Goal: Task Accomplishment & Management: Use online tool/utility

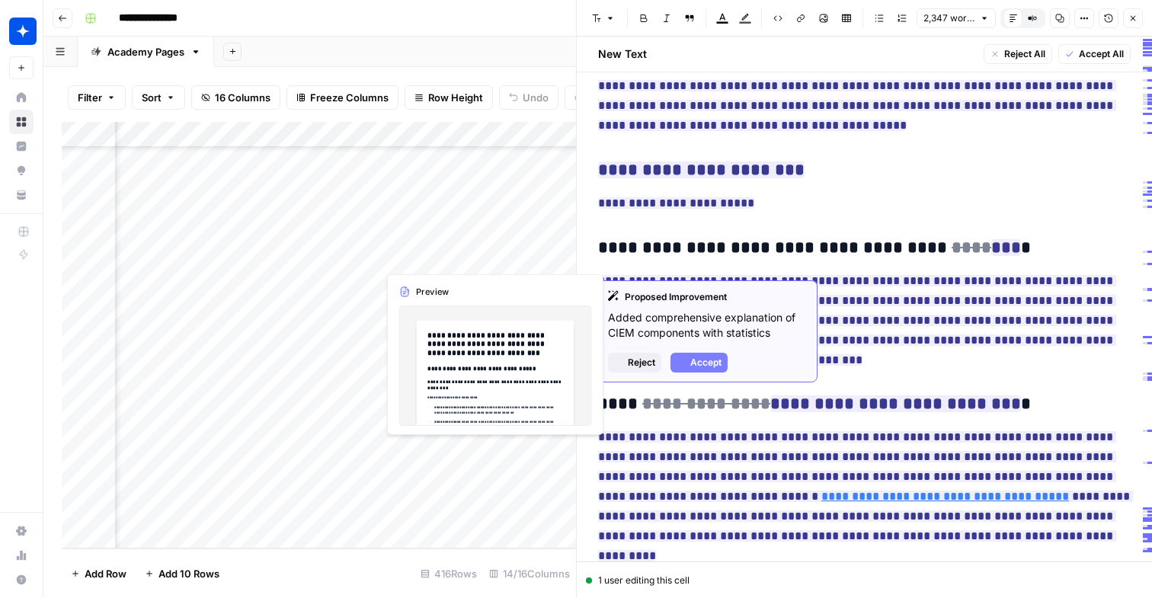
scroll to position [7770, 0]
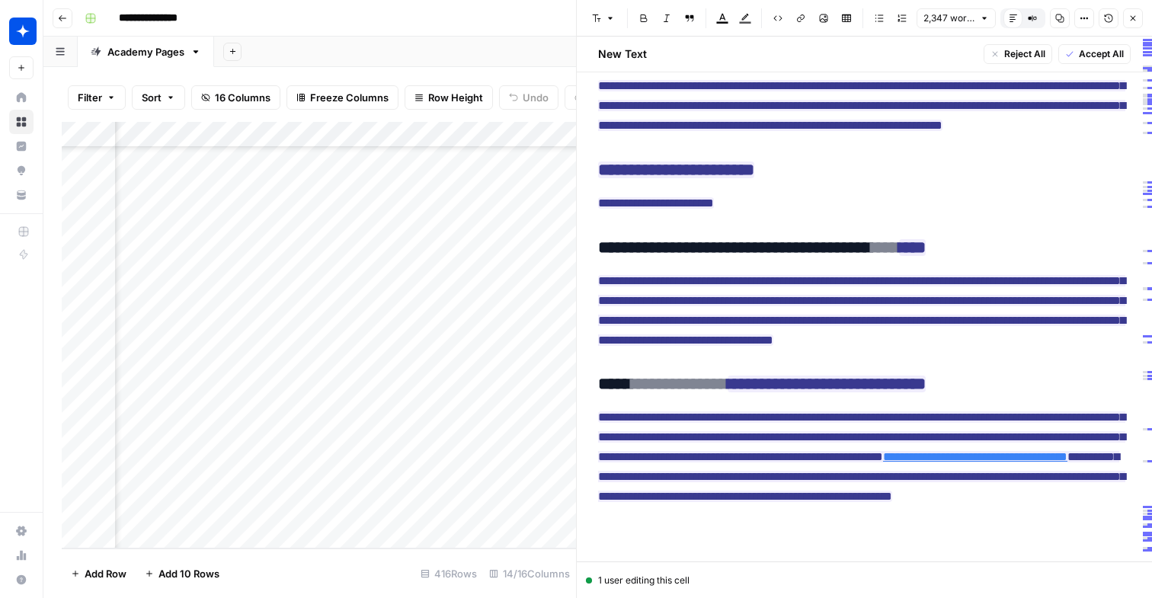
click at [139, 533] on div "Add Column" at bounding box center [319, 335] width 514 height 427
click at [341, 452] on div "Add Column" at bounding box center [319, 335] width 514 height 427
click at [257, 534] on div "Add Column" at bounding box center [319, 335] width 514 height 427
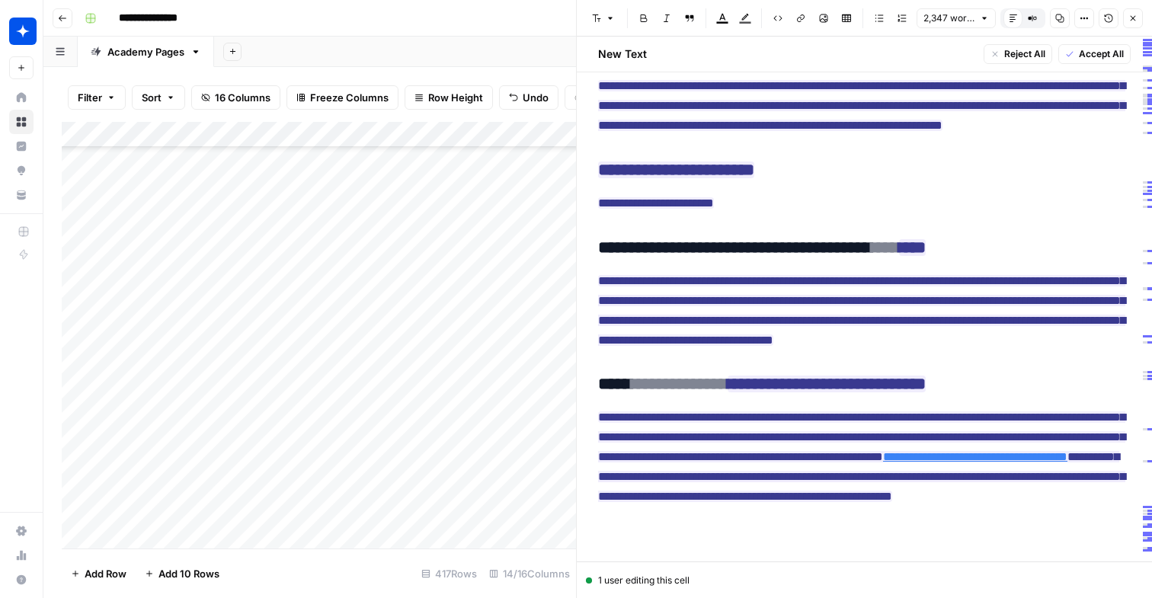
click at [257, 534] on div "Add Column" at bounding box center [319, 335] width 514 height 427
type input "**********"
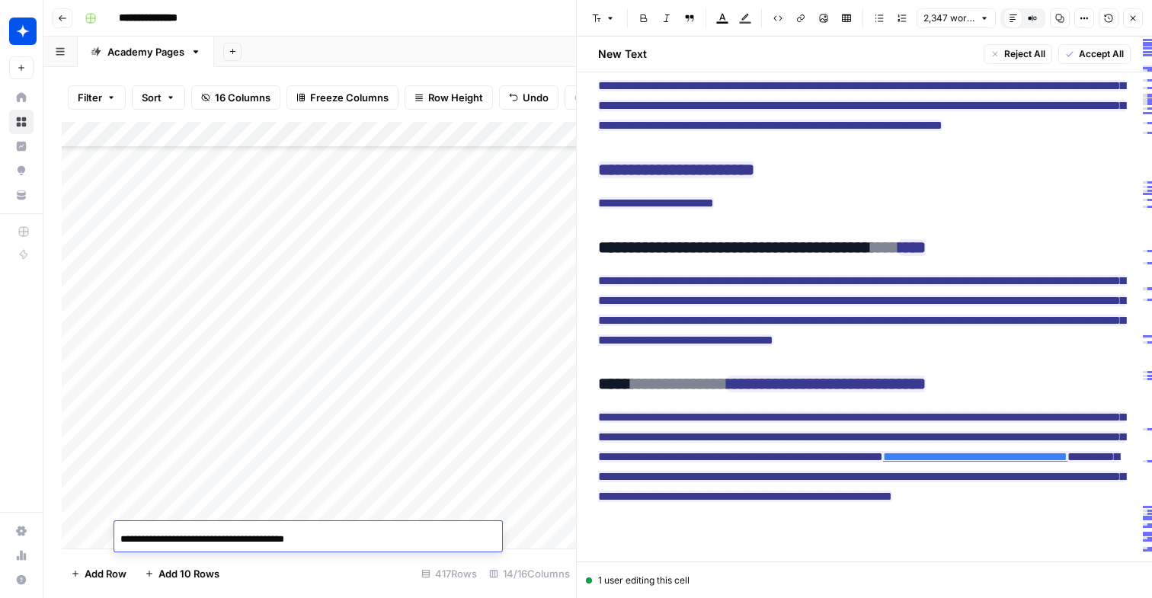
click at [531, 533] on div "Add Column" at bounding box center [319, 335] width 514 height 427
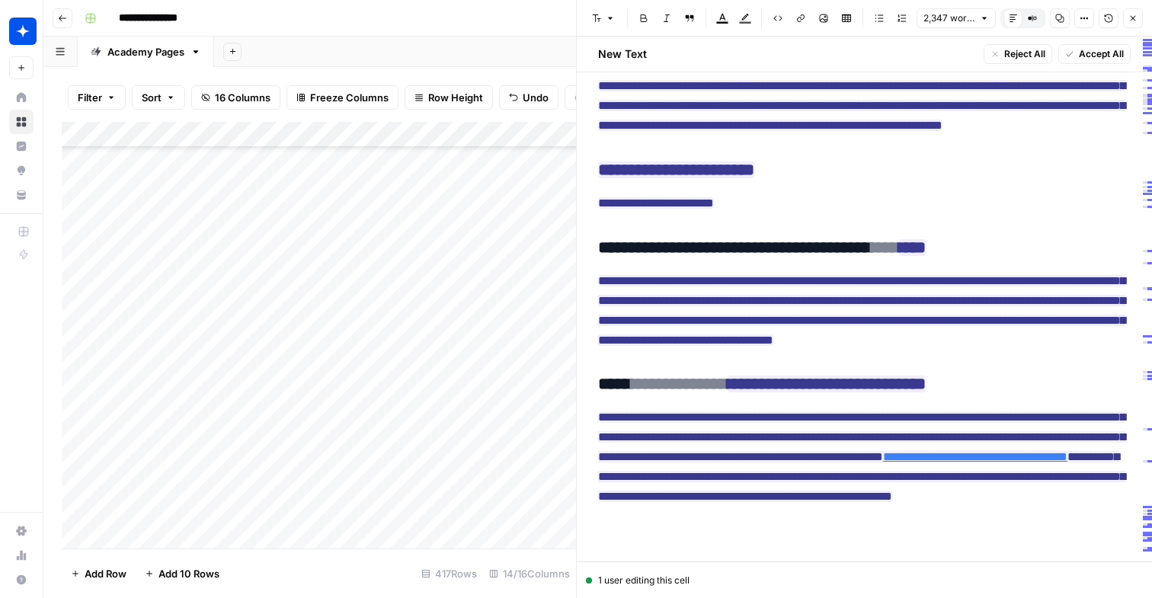
click at [531, 533] on div "Add Column" at bounding box center [319, 335] width 514 height 427
click at [539, 568] on button "What Is" at bounding box center [547, 562] width 47 height 18
click at [1131, 16] on icon "button" at bounding box center [1132, 18] width 9 height 9
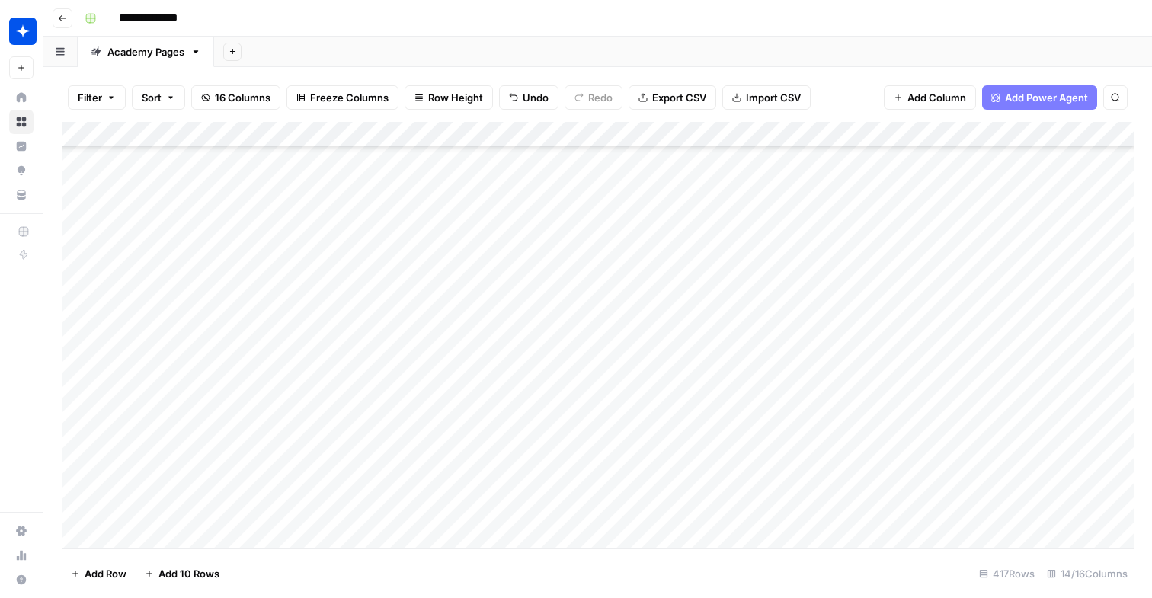
click at [705, 535] on div "Add Column" at bounding box center [598, 335] width 1072 height 427
click at [989, 538] on div "Add Column" at bounding box center [598, 335] width 1072 height 427
